Goal: Navigation & Orientation: Go to known website

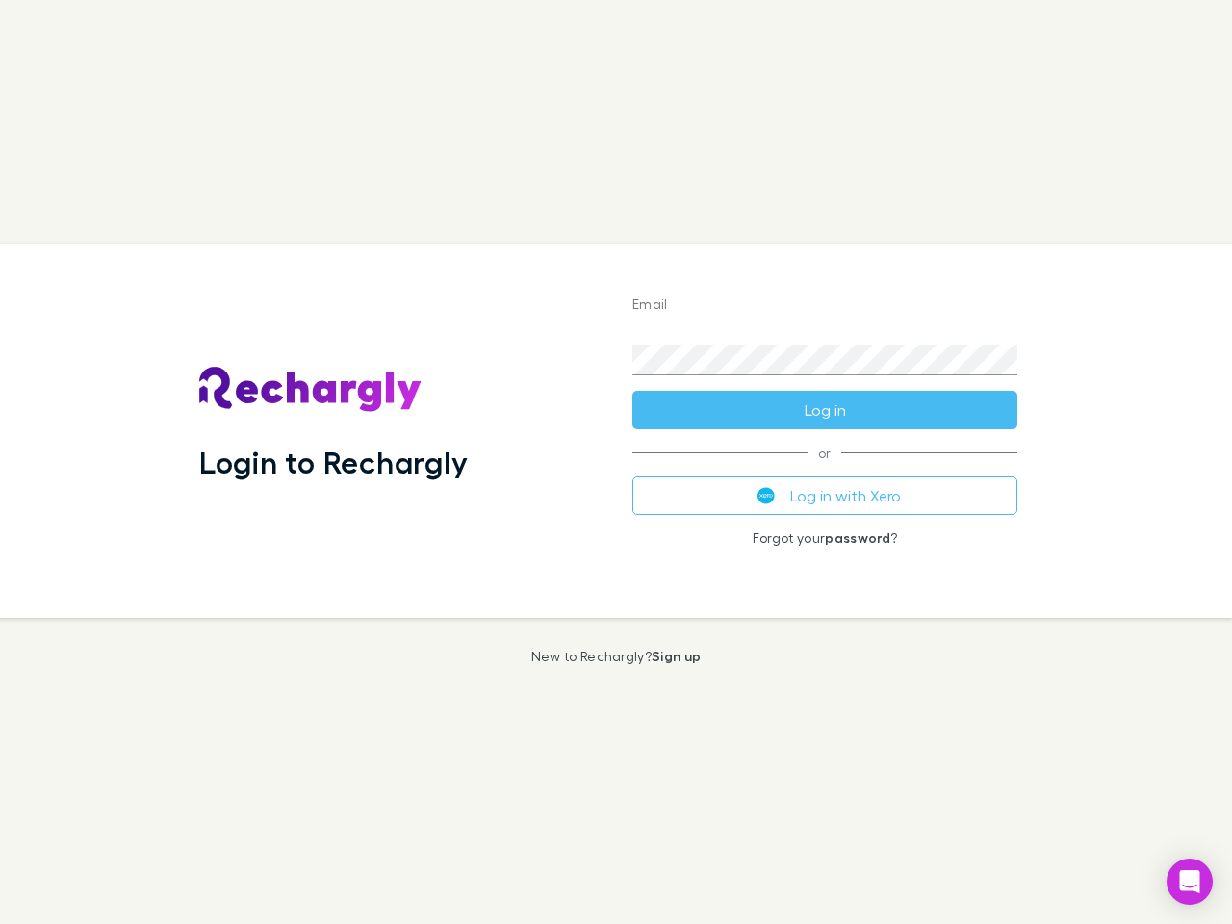
click at [616, 462] on div "Login to Rechargly" at bounding box center [400, 432] width 433 height 374
click at [825, 306] on input "Email" at bounding box center [824, 306] width 385 height 31
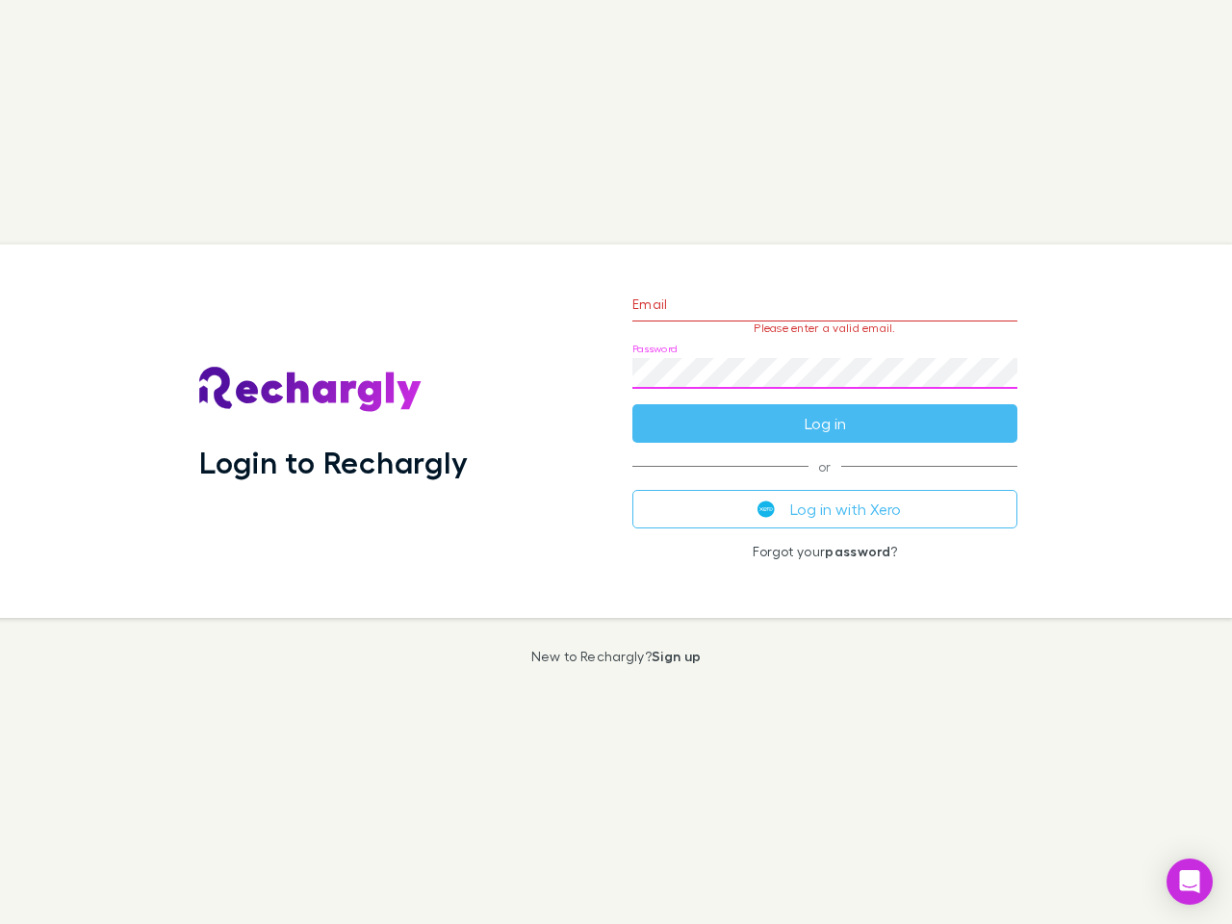
click at [825, 410] on form "Email Please enter a valid email. Password Log in" at bounding box center [824, 359] width 385 height 168
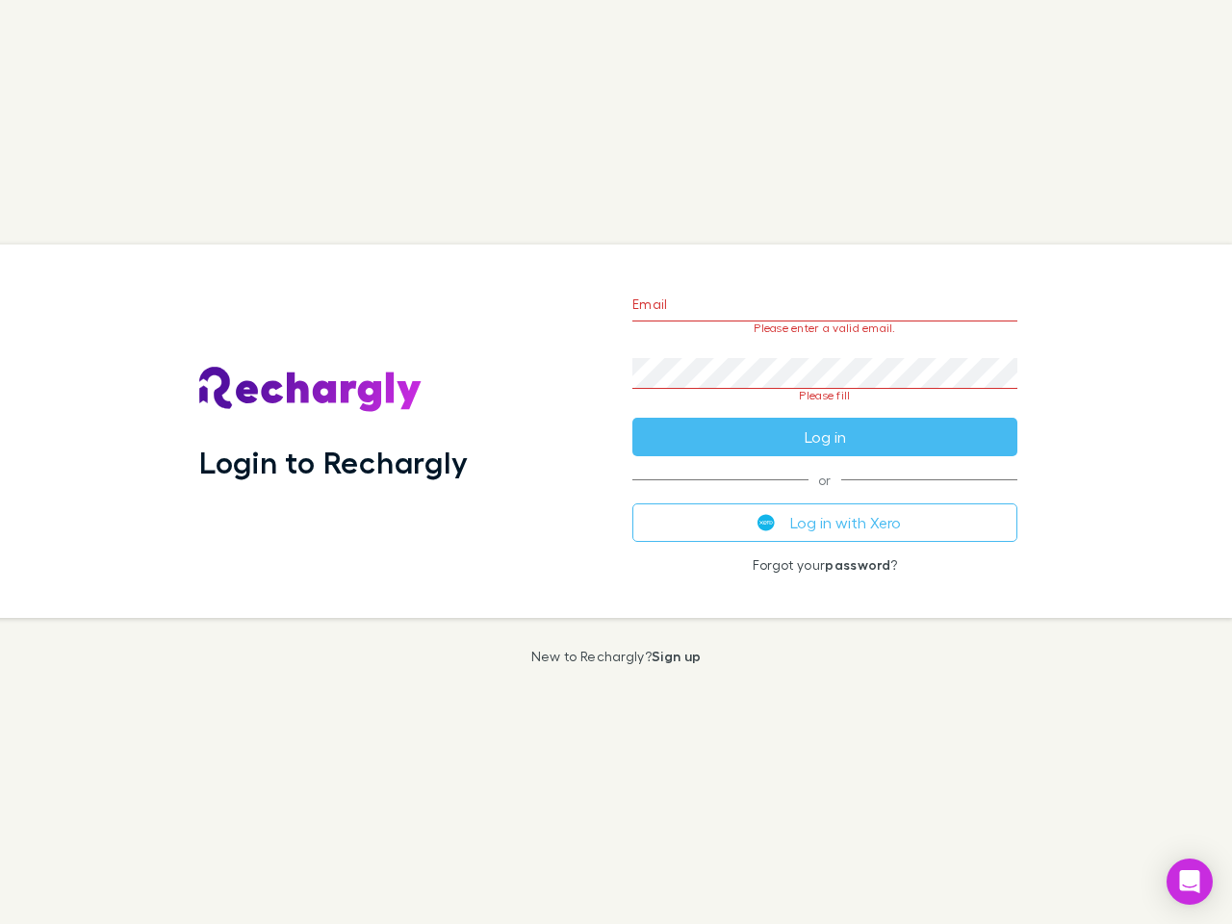
click at [825, 496] on div "Email Please enter a valid email. Password Please fill Log in or Log in with Xe…" at bounding box center [825, 432] width 416 height 374
click at [1190, 882] on icon "Open Intercom Messenger" at bounding box center [1190, 881] width 20 height 23
